Goal: Complete application form

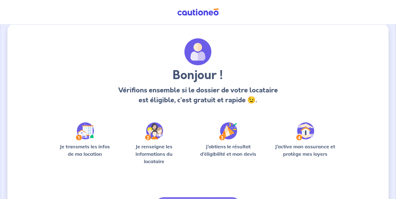
scroll to position [23, 0]
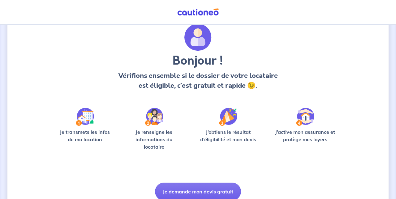
click at [231, 194] on button "Je demande mon devis gratuit" at bounding box center [198, 192] width 86 height 18
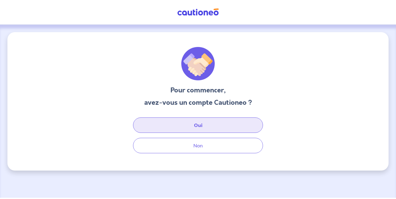
click at [254, 131] on button "Oui" at bounding box center [198, 125] width 130 height 15
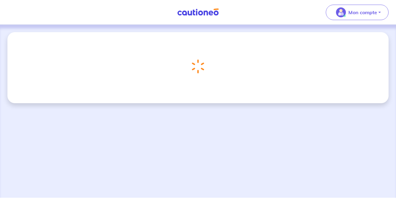
click at [378, 17] on button "Mon compte" at bounding box center [357, 12] width 63 height 15
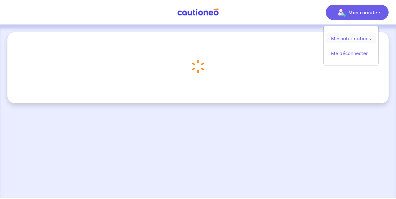
click at [365, 39] on link "Mes informations" at bounding box center [351, 38] width 50 height 10
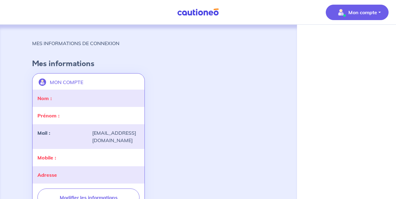
select select "FR"
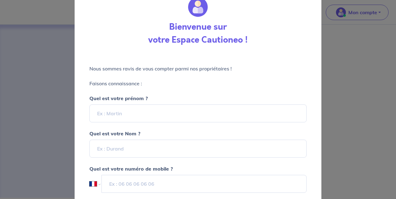
scroll to position [43, 0]
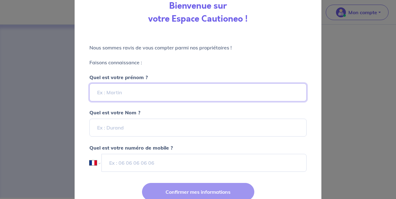
click at [264, 94] on input "Quel est votre prénom ?" at bounding box center [197, 93] width 217 height 18
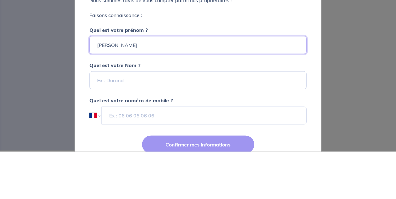
type input "Abdelhamid"
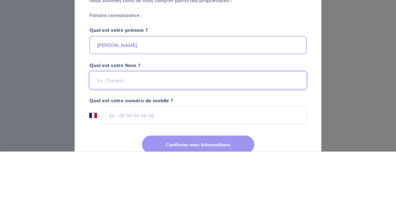
click at [237, 126] on input "Quel est votre Nom ?" at bounding box center [197, 128] width 217 height 18
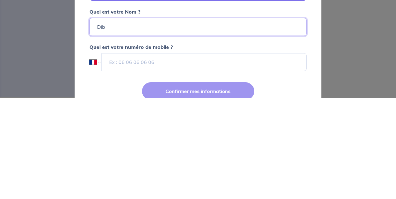
type input "Dib"
click at [367, 156] on div "Bienvenue sur votre Espace Cautioneo ! Nous sommes ravis de vous compter parmi …" at bounding box center [198, 99] width 396 height 199
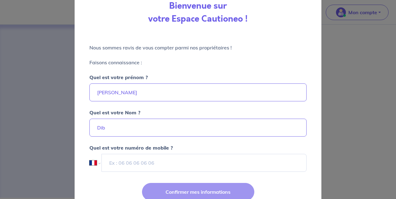
click at [355, 80] on div "Bienvenue sur votre Espace Cautioneo ! Nous sommes ravis de vous compter parmi …" at bounding box center [198, 99] width 396 height 199
click at [352, 80] on div "Bienvenue sur votre Espace Cautioneo ! Nous sommes ravis de vous compter parmi …" at bounding box center [198, 99] width 396 height 199
click at [121, 170] on input "tel" at bounding box center [204, 163] width 205 height 18
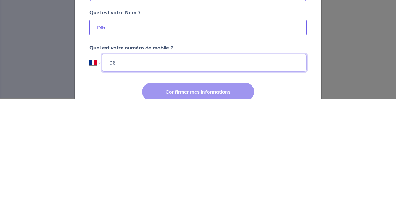
type input "0"
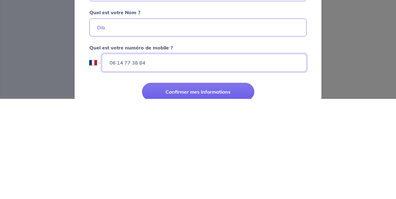
type input "06 14 77 38 84"
click at [239, 196] on button "Confirmer mes informations" at bounding box center [198, 192] width 112 height 18
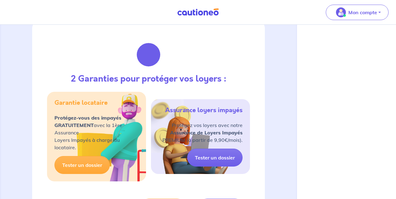
scroll to position [69, 0]
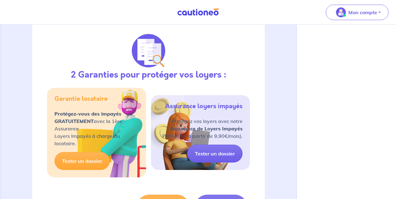
click at [101, 162] on link "Tester un dossier" at bounding box center [81, 161] width 55 height 18
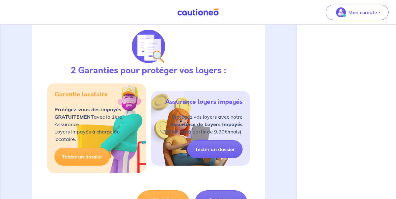
scroll to position [95, 0]
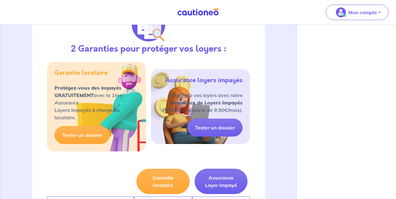
click at [220, 128] on link "Tester un dossier" at bounding box center [214, 128] width 55 height 18
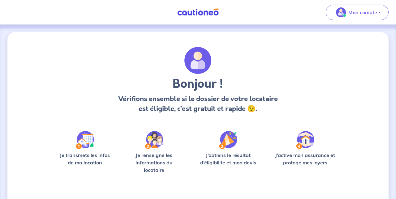
scroll to position [23, 0]
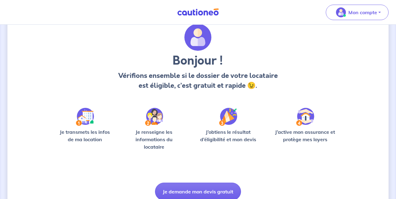
click at [221, 193] on button "Je demande mon devis gratuit" at bounding box center [198, 192] width 86 height 18
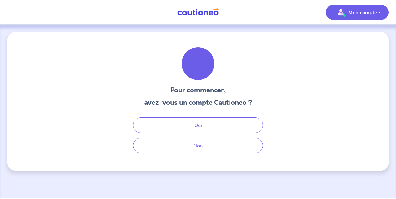
click at [241, 129] on button "Oui" at bounding box center [198, 125] width 130 height 15
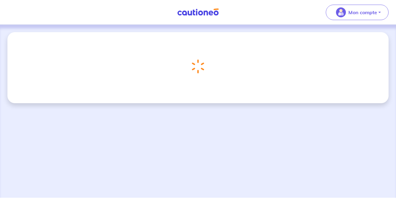
click at [364, 19] on button "Mon compte" at bounding box center [357, 12] width 63 height 15
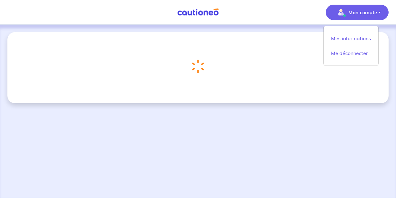
click at [307, 109] on div "Chargement..." at bounding box center [198, 111] width 396 height 173
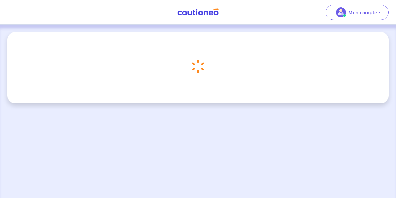
click at [379, 12] on button "Mon compte" at bounding box center [357, 12] width 63 height 15
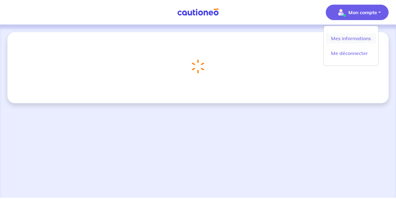
click at [361, 38] on link "Mes informations" at bounding box center [351, 38] width 50 height 10
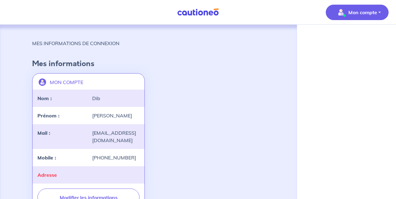
click at [379, 12] on button "Mon compte" at bounding box center [357, 12] width 63 height 15
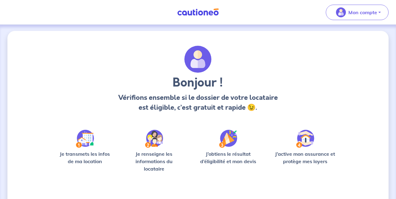
scroll to position [23, 0]
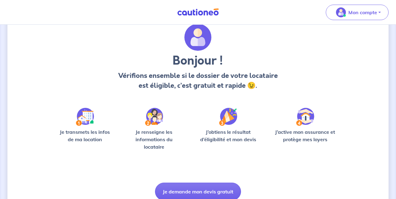
click at [217, 198] on button "Je demande mon devis gratuit" at bounding box center [198, 192] width 86 height 18
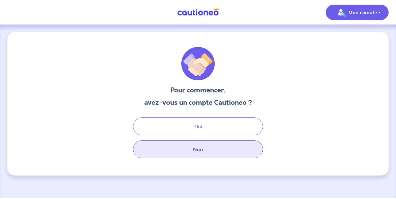
click at [242, 152] on button "Non" at bounding box center [198, 150] width 130 height 18
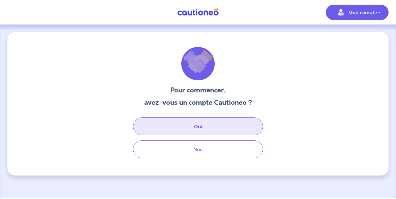
click at [248, 126] on button "Oui" at bounding box center [198, 127] width 130 height 18
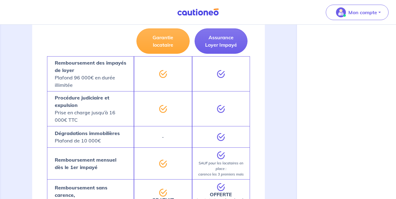
scroll to position [235, 0]
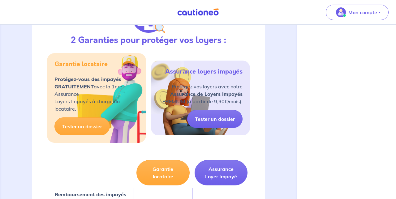
click at [97, 128] on link "Tester un dossier" at bounding box center [81, 127] width 55 height 18
